Goal: Task Accomplishment & Management: Use online tool/utility

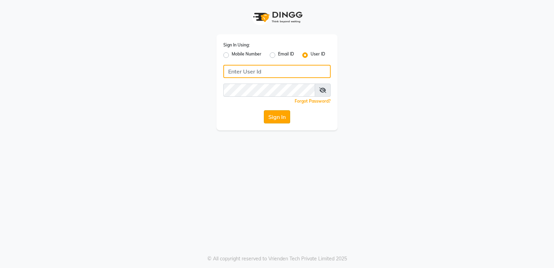
type input "diclasse"
drag, startPoint x: 274, startPoint y: 120, endPoint x: 271, endPoint y: 121, distance: 4.0
click at [275, 120] on button "Sign In" at bounding box center [277, 116] width 26 height 13
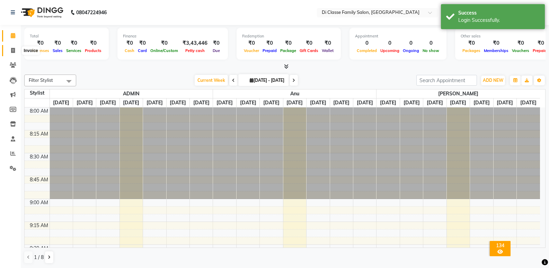
click at [13, 49] on icon at bounding box center [13, 50] width 4 height 5
select select "6346"
select select "service"
